Goal: Information Seeking & Learning: Learn about a topic

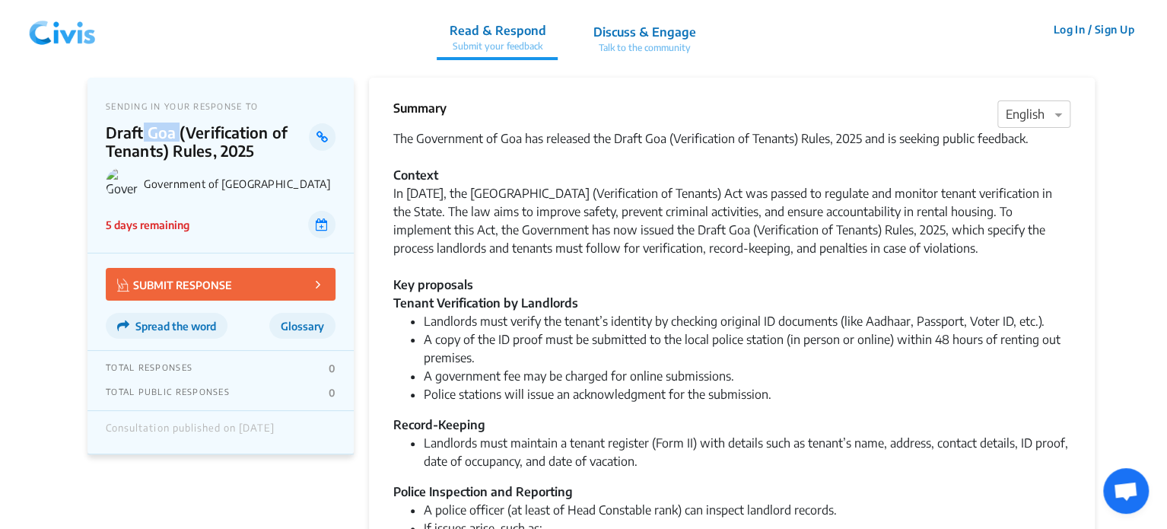
click at [79, 43] on img at bounding box center [62, 30] width 79 height 46
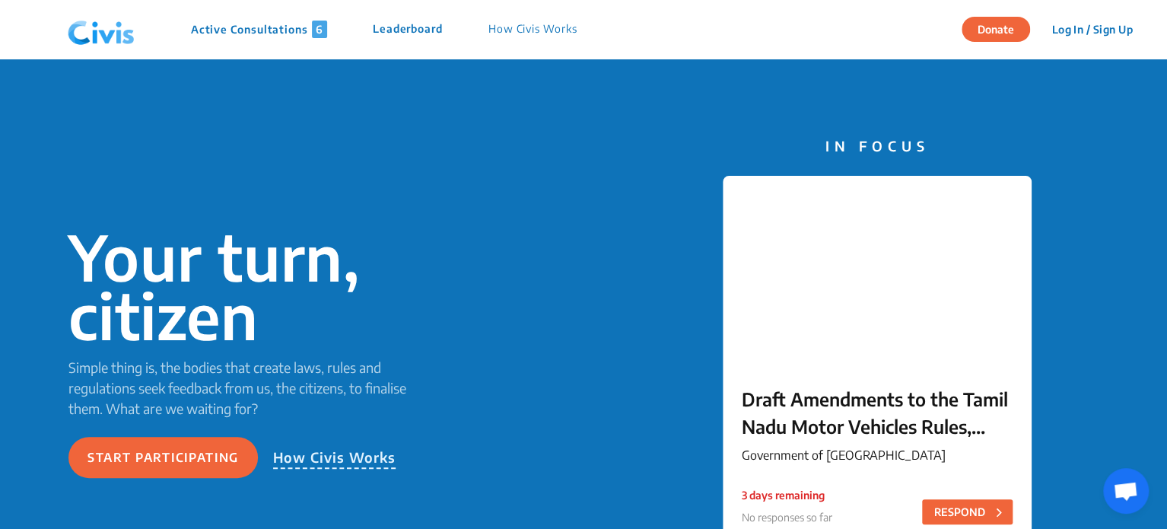
click at [273, 37] on div "Active Consultations 6 Leaderboard How Civis Works" at bounding box center [331, 30] width 538 height 46
click at [273, 37] on p "Active Consultations 6" at bounding box center [259, 29] width 136 height 17
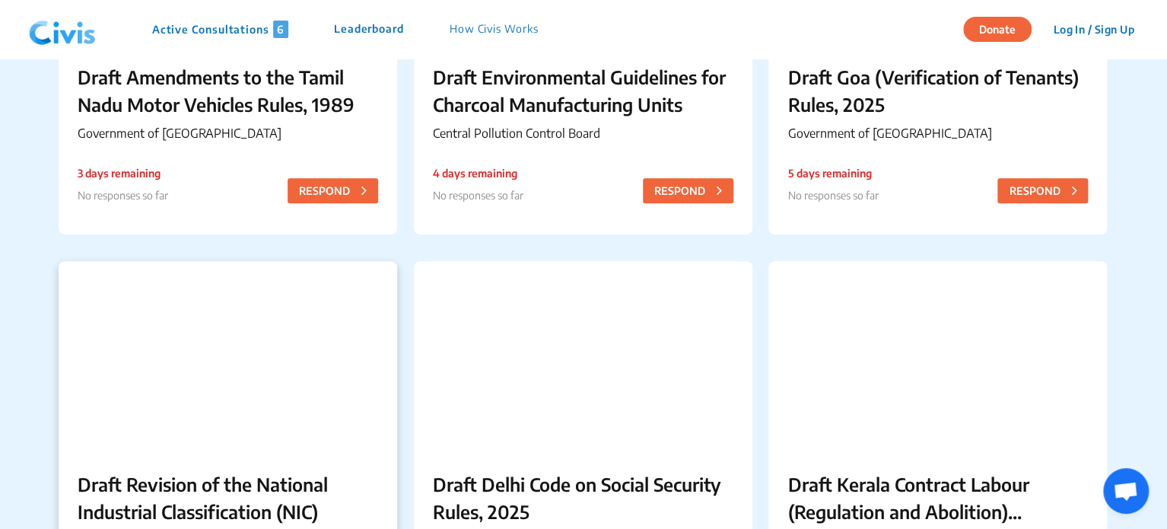
scroll to position [480, 0]
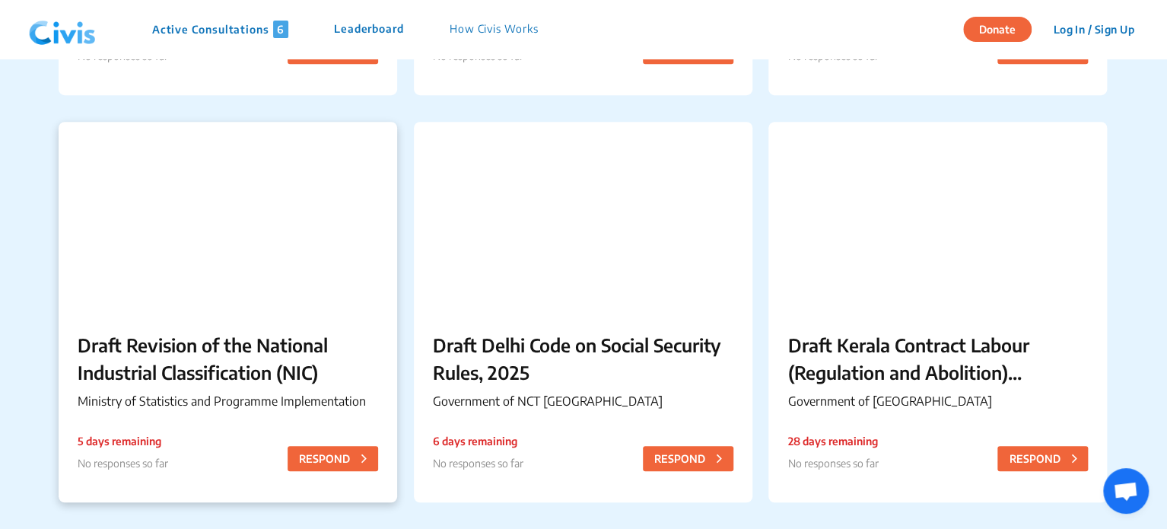
click at [295, 199] on div at bounding box center [228, 217] width 339 height 190
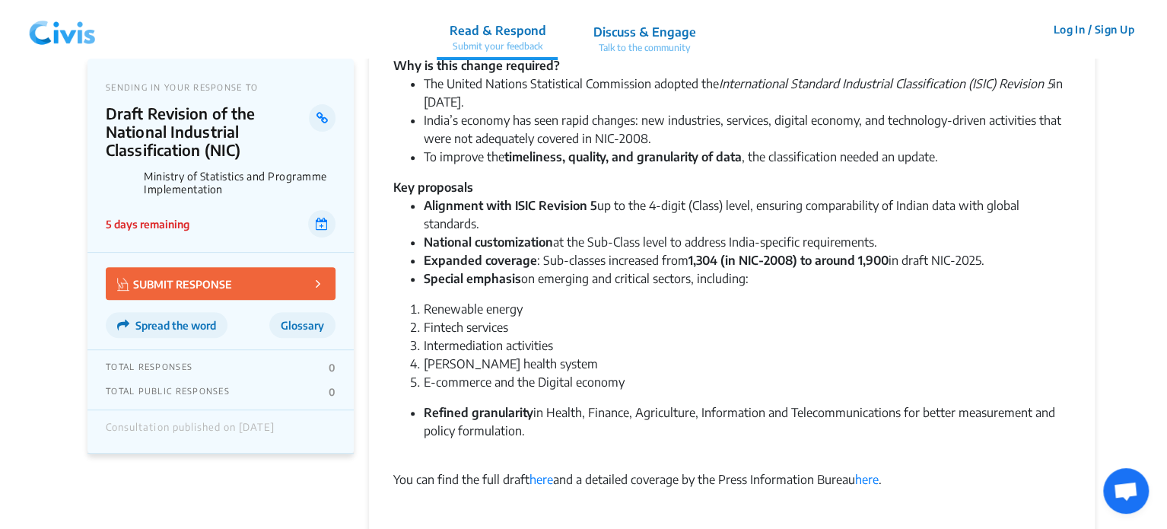
scroll to position [218, 0]
